Goal: Task Accomplishment & Management: Complete application form

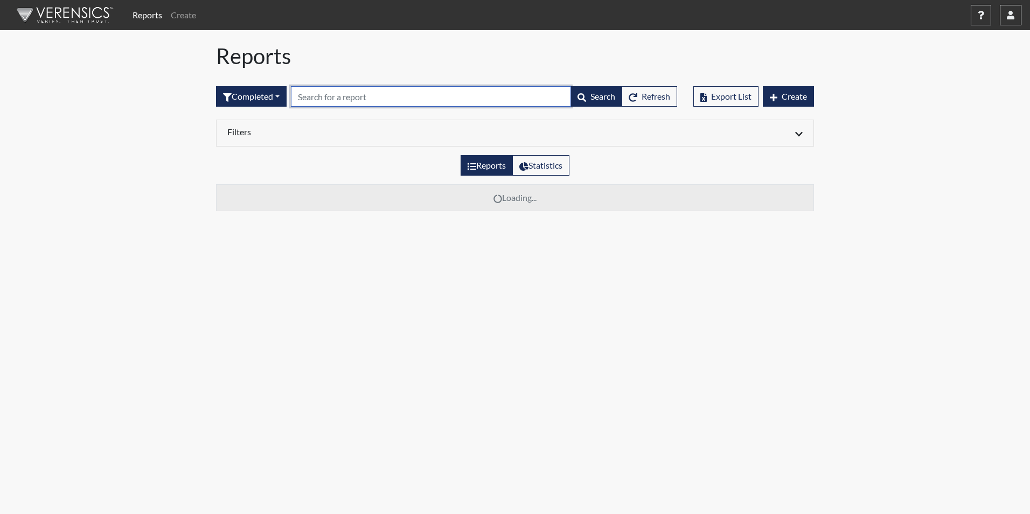
click at [324, 97] on input "text" at bounding box center [431, 96] width 280 height 20
type input "7914"
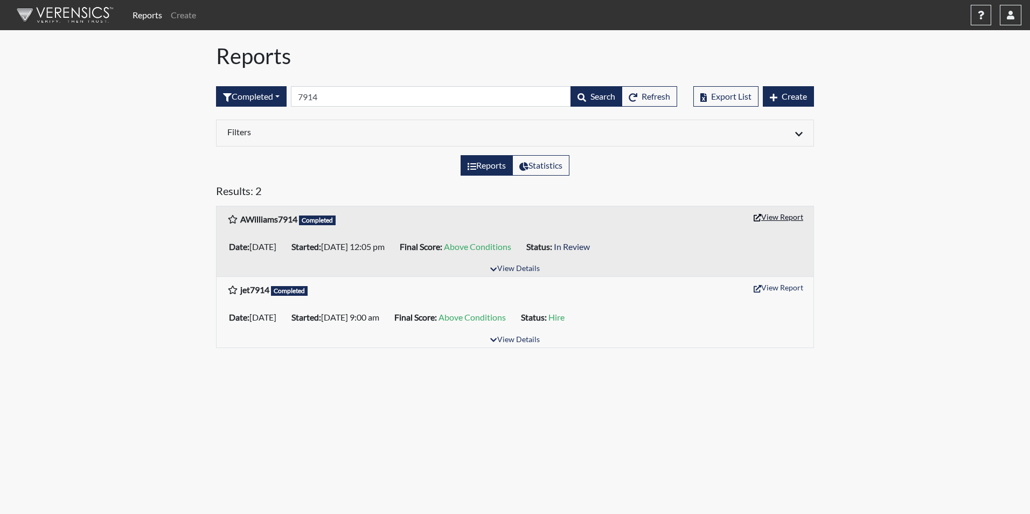
click at [764, 219] on button "View Report" at bounding box center [778, 217] width 59 height 17
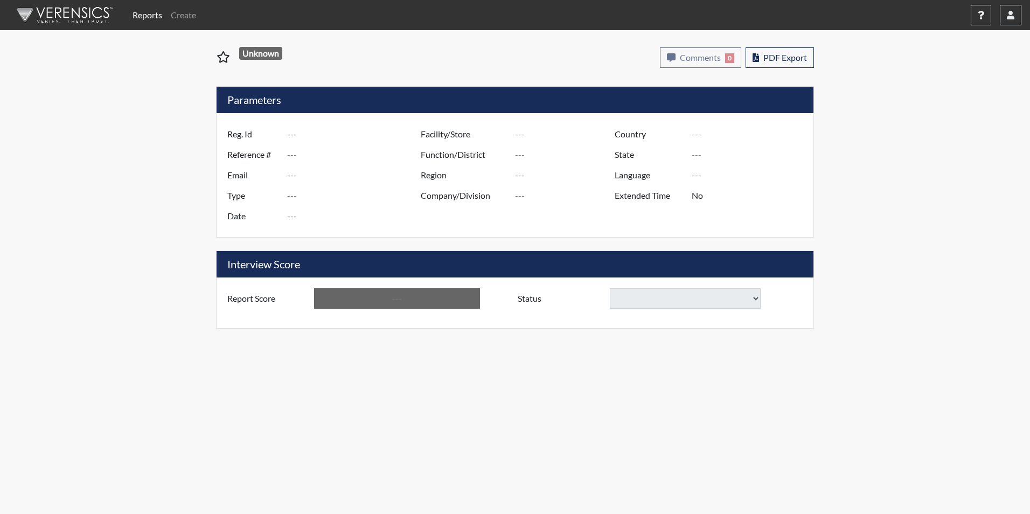
type input "AWilliams7914"
type input "51111"
type input "[EMAIL_ADDRESS][DOMAIN_NAME]"
type input "Corrections Pre-Employment"
type input "[DATE]"
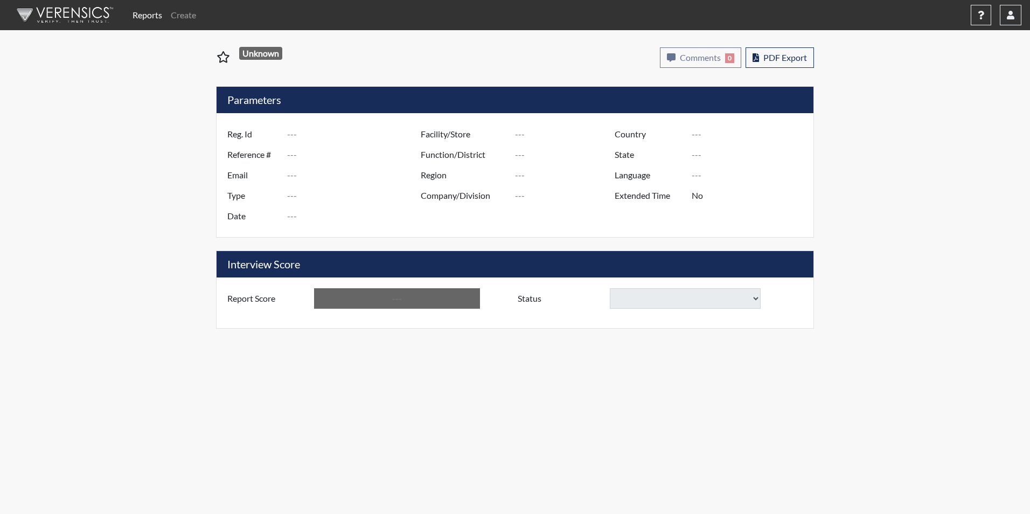
type input "[PERSON_NAME]"
type input "[GEOGRAPHIC_DATA]"
type input "[US_STATE]"
type input "English"
type input "Yes"
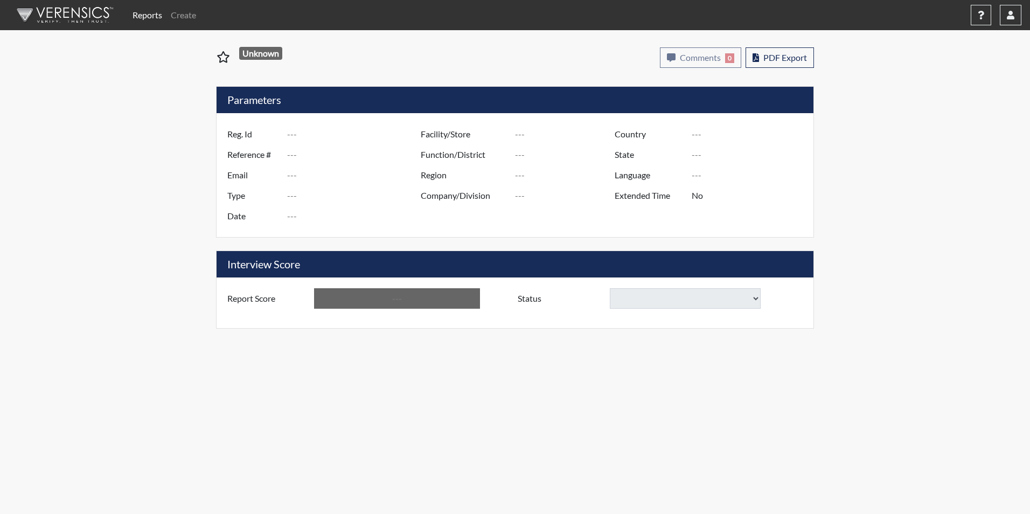
type input "Above Conditions"
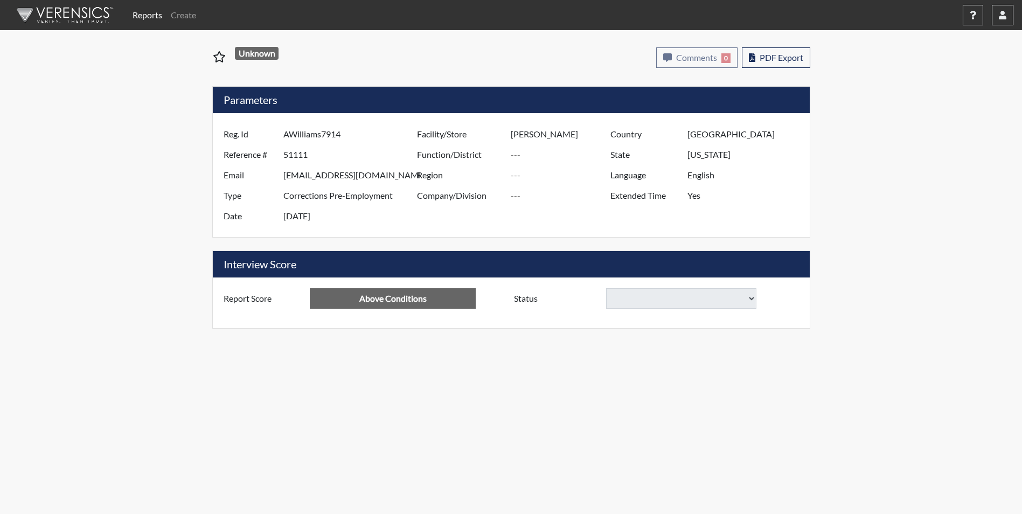
select select
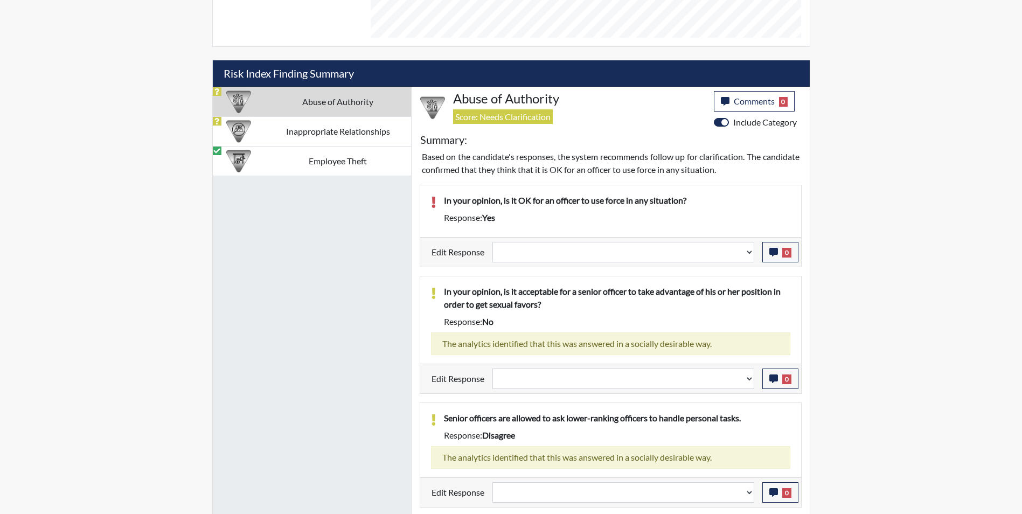
scroll to position [477, 0]
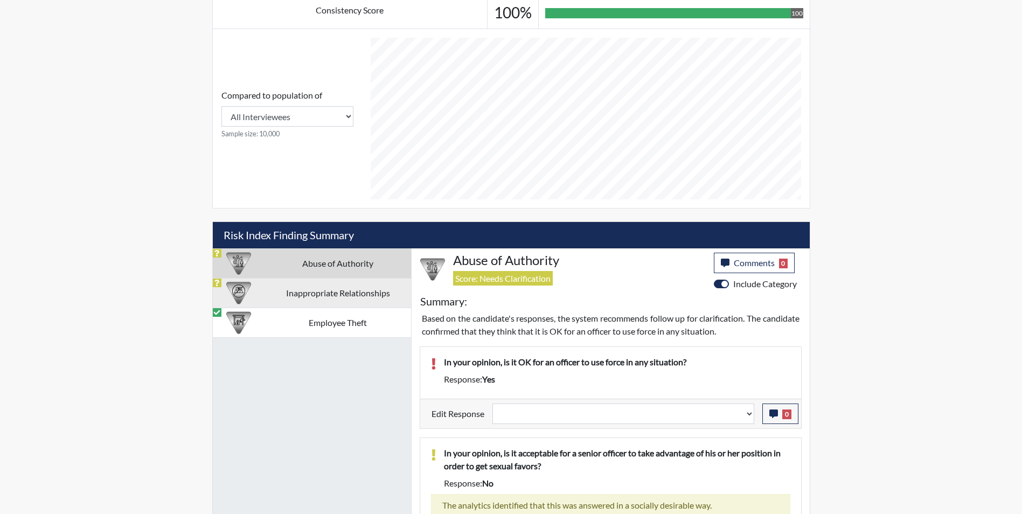
click at [312, 292] on td "Inappropriate Relationships" at bounding box center [338, 293] width 146 height 30
select select
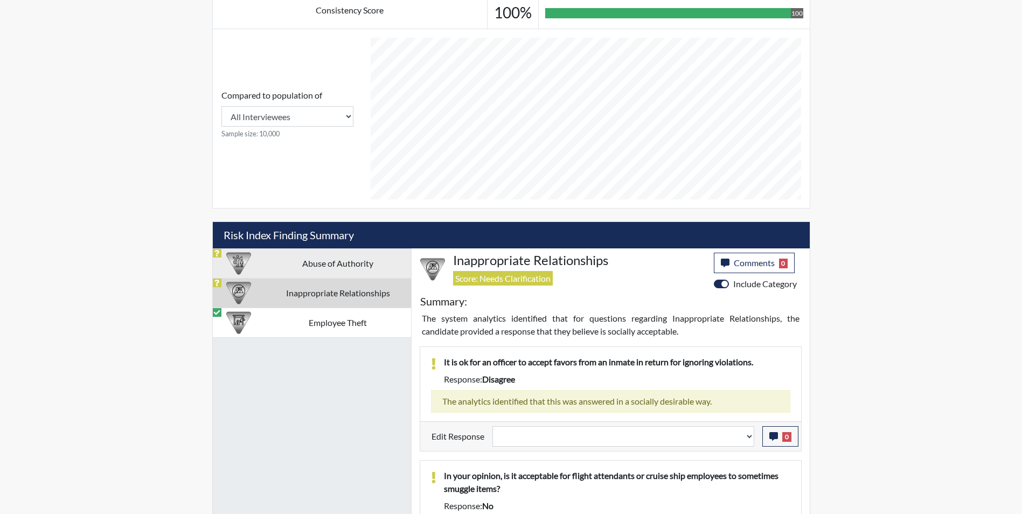
click at [320, 269] on td "Abuse of Authority" at bounding box center [338, 263] width 146 height 30
select select
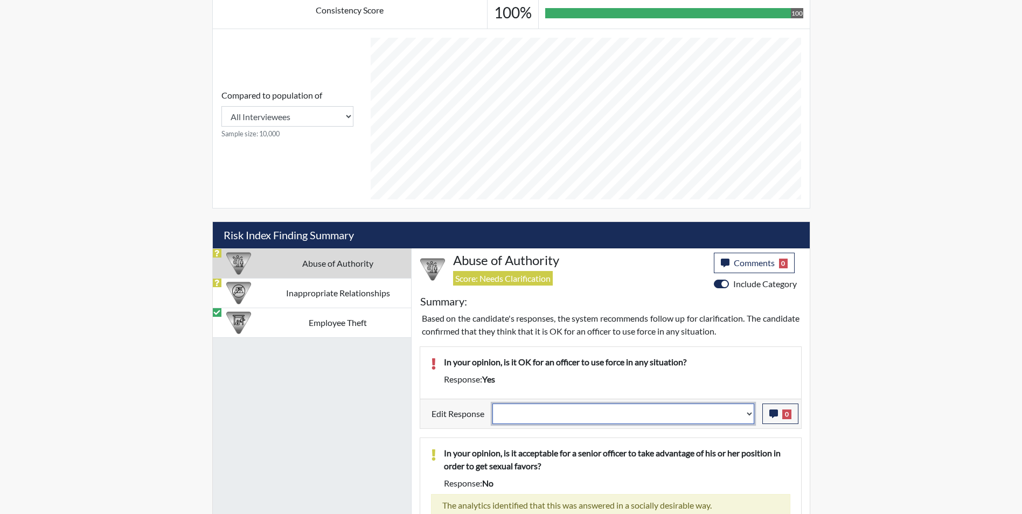
click at [532, 411] on select "Question is not relevant. Results will be updated. Reasonable explanation provi…" at bounding box center [624, 414] width 262 height 20
click at [555, 414] on select "Question is not relevant. Results will be updated. Reasonable explanation provi…" at bounding box center [624, 414] width 262 height 20
select select "reasonable-explanation-provided"
click at [493, 404] on select "Question is not relevant. Results will be updated. Reasonable explanation provi…" at bounding box center [624, 414] width 262 height 20
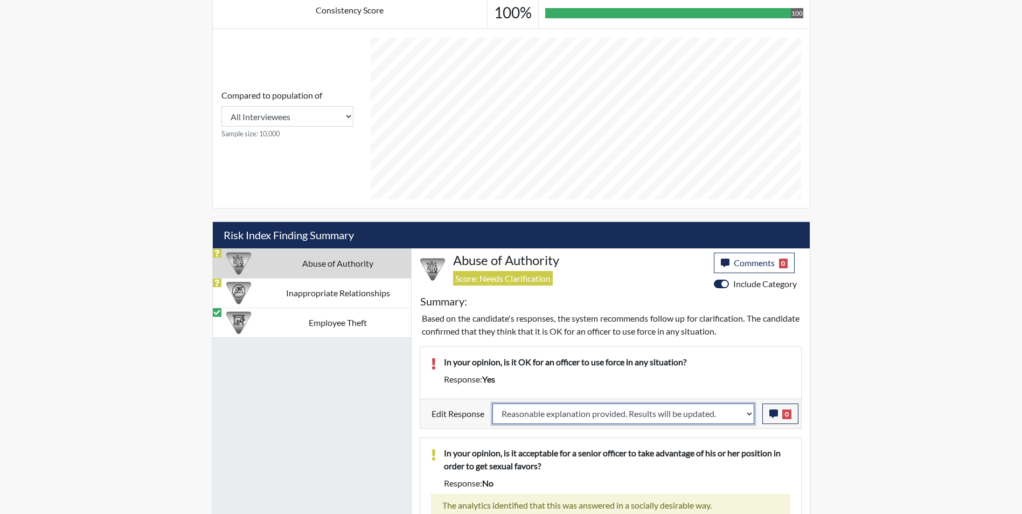
select select
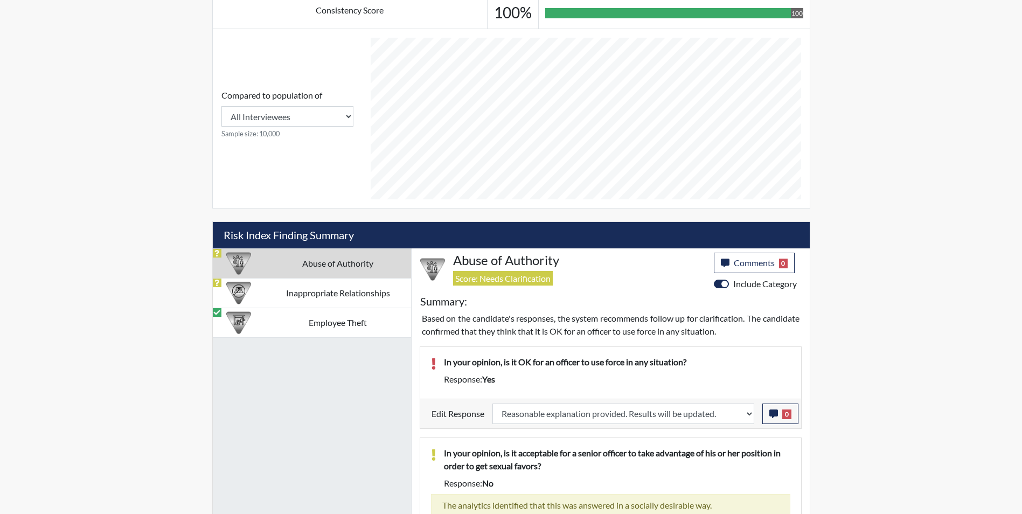
select select
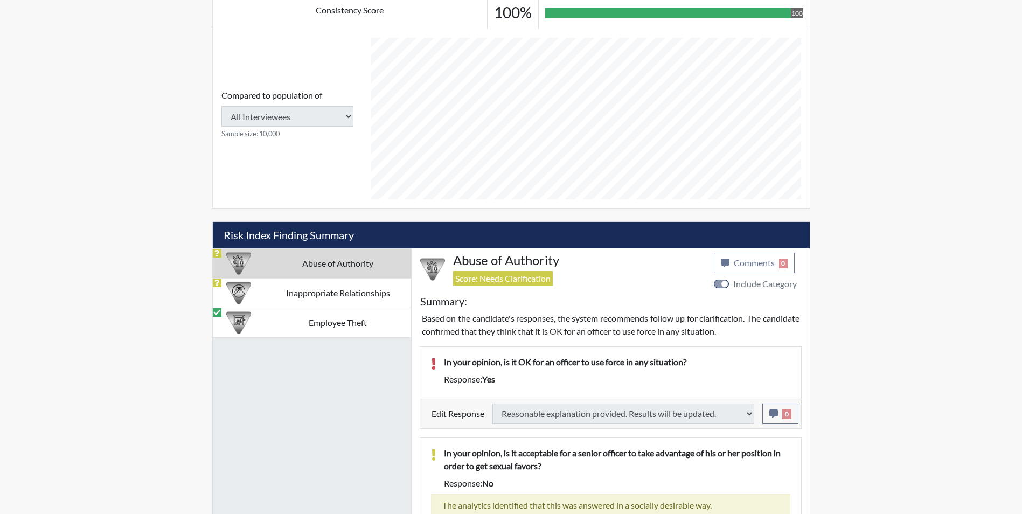
select select
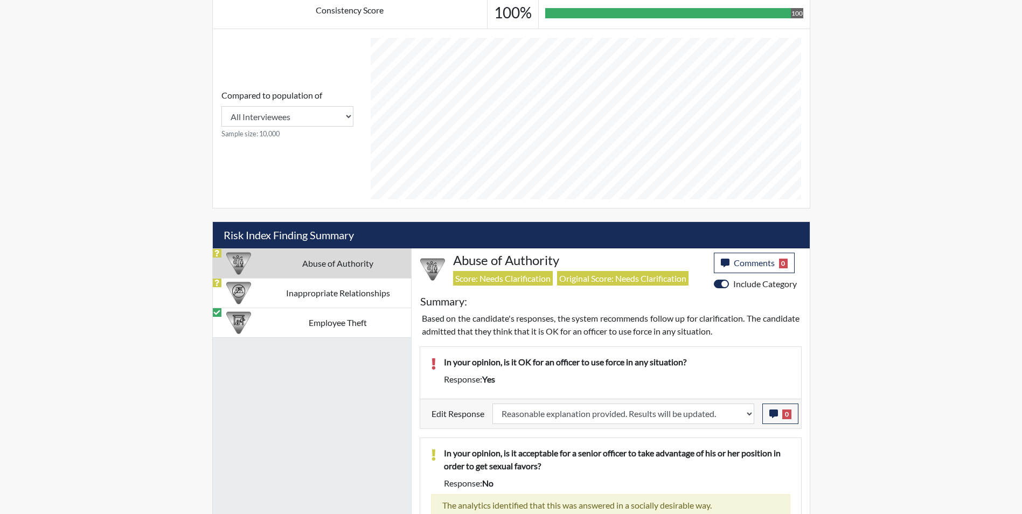
scroll to position [179, 448]
click at [772, 413] on icon "button" at bounding box center [774, 414] width 9 height 9
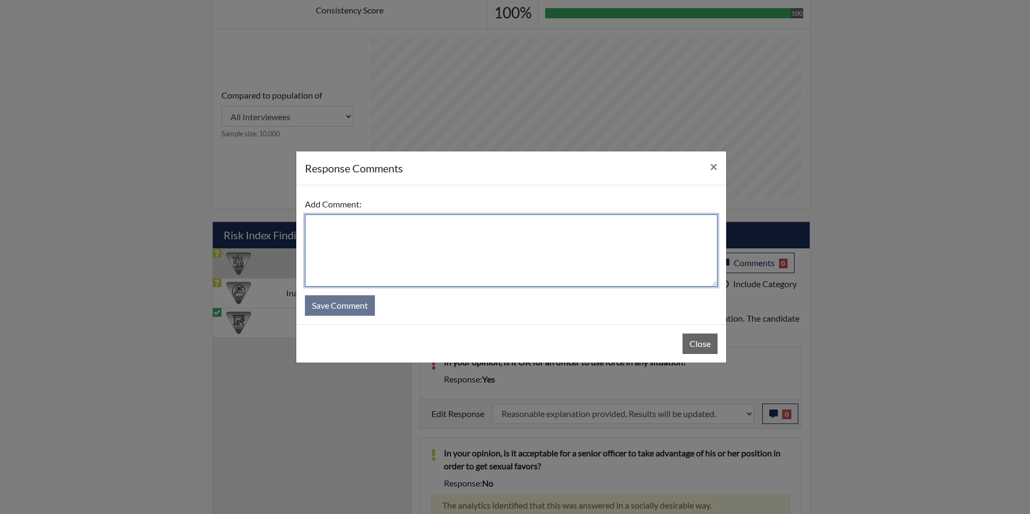
click at [347, 230] on textarea at bounding box center [511, 250] width 413 height 72
type textarea "Applicant answered no"
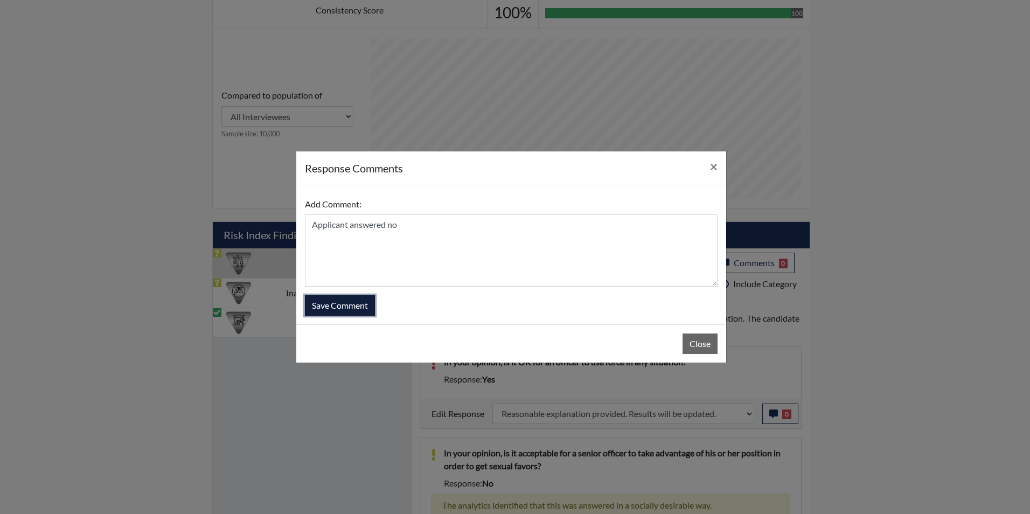
click at [371, 309] on button "Save Comment" at bounding box center [340, 305] width 70 height 20
select select
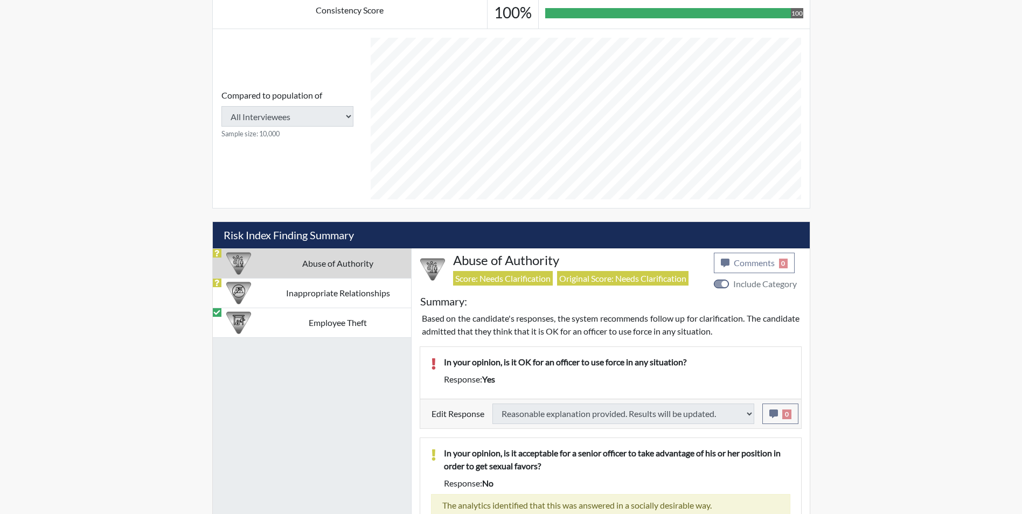
select select
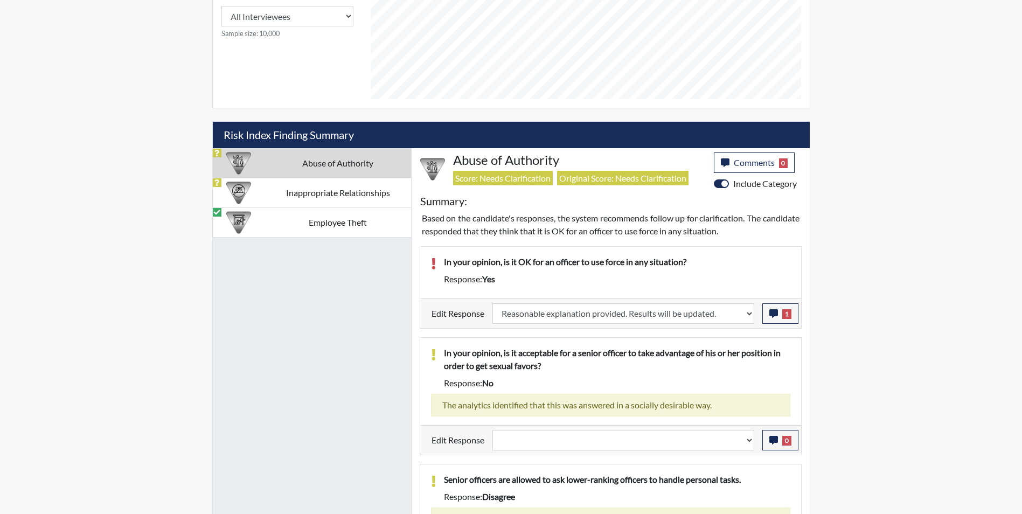
scroll to position [585, 0]
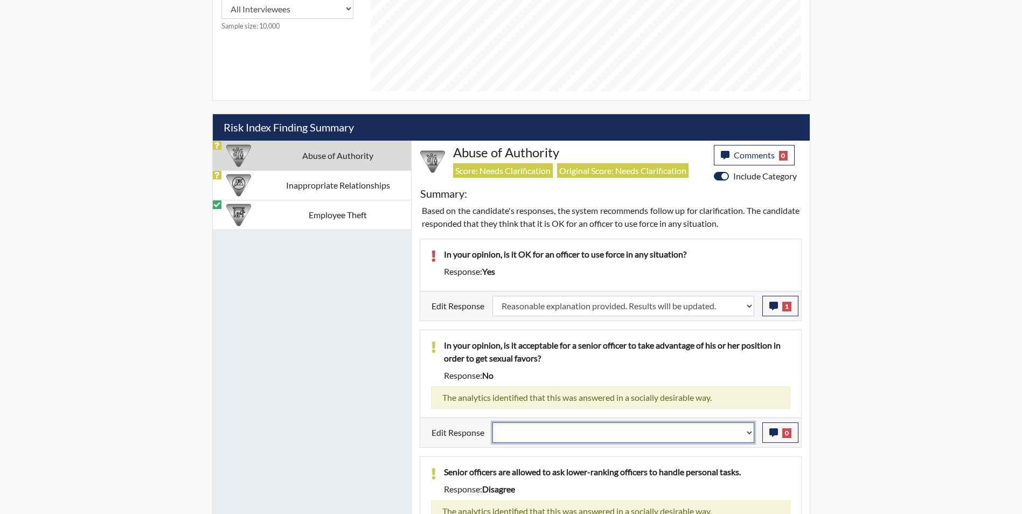
click at [559, 428] on select "Question is not relevant. Results will be updated. Reasonable explanation provi…" at bounding box center [624, 433] width 262 height 20
select select "reasonable-explanation-provided"
click at [493, 423] on select "Question is not relevant. Results will be updated. Reasonable explanation provi…" at bounding box center [624, 433] width 262 height 20
select select
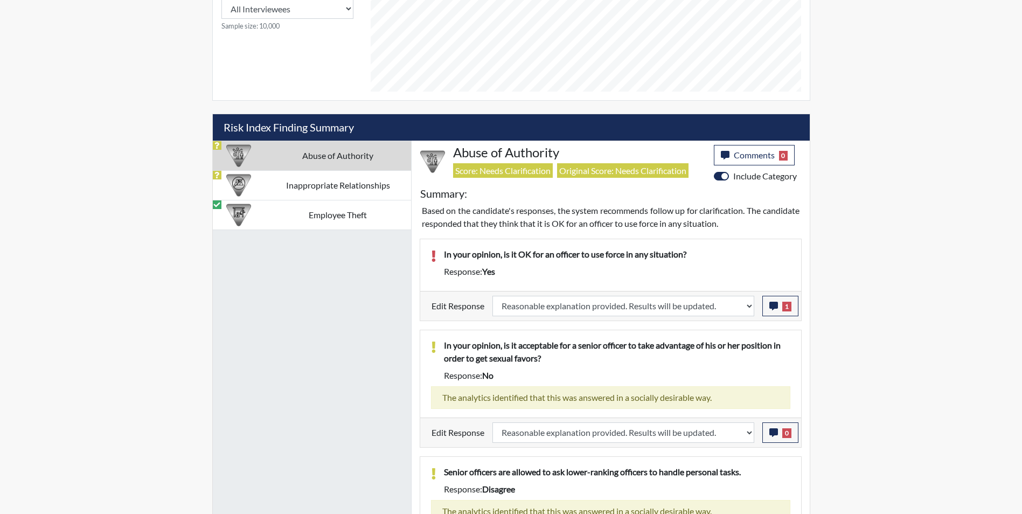
select select
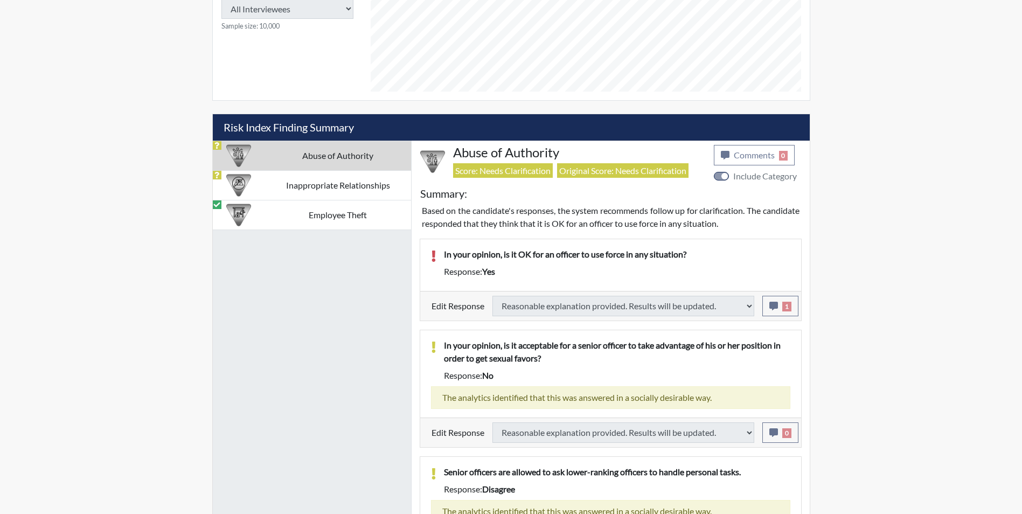
select select
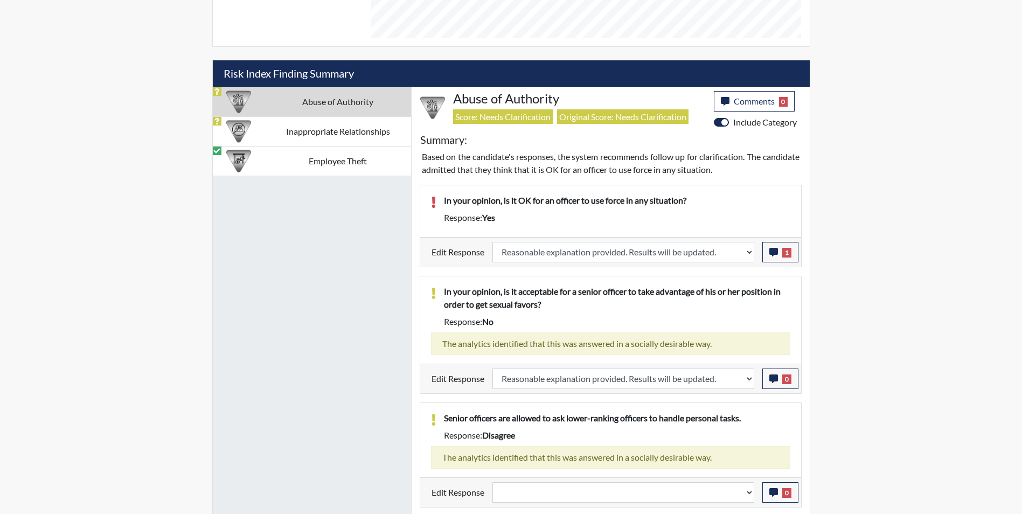
scroll to position [693, 0]
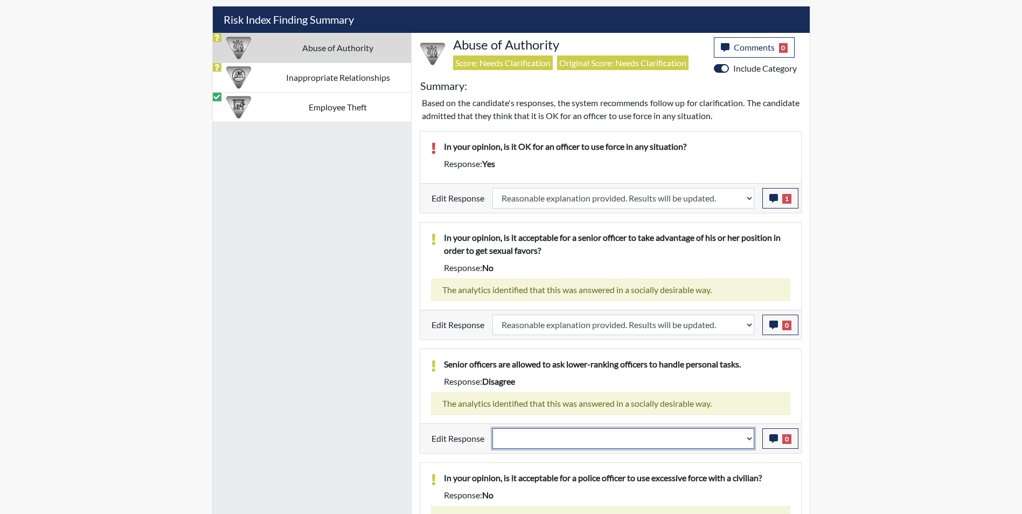
click at [517, 438] on select "Question is not relevant. Results will be updated. Reasonable explanation provi…" at bounding box center [624, 438] width 262 height 20
select select "reasonable-explanation-provided"
click at [493, 428] on select "Question is not relevant. Results will be updated. Reasonable explanation provi…" at bounding box center [624, 438] width 262 height 20
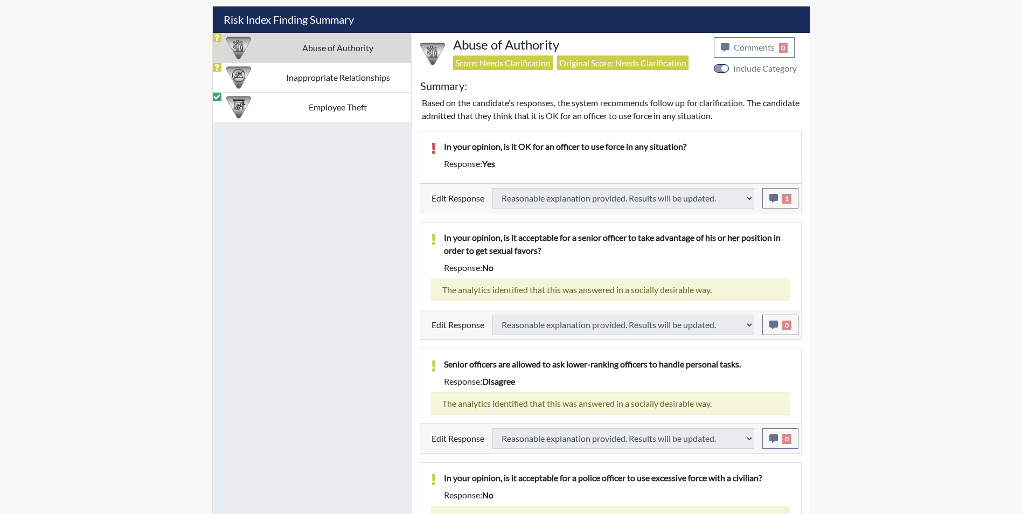
select select
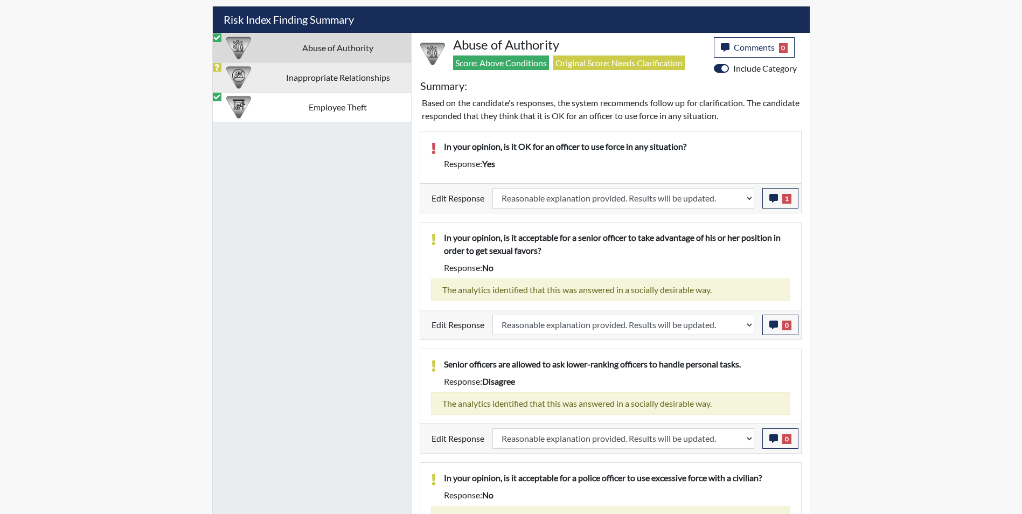
scroll to position [179, 448]
click at [280, 85] on td "Inappropriate Relationships" at bounding box center [338, 78] width 146 height 30
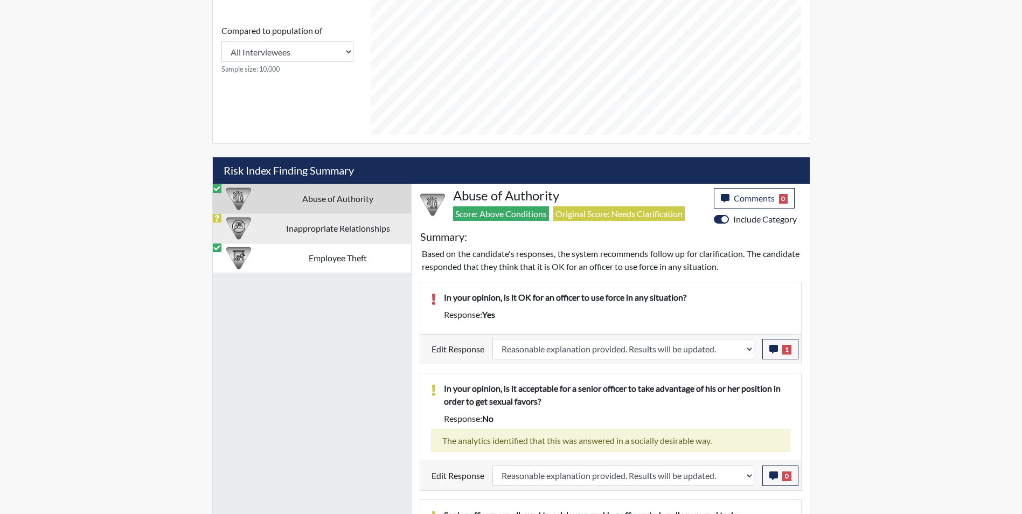
select select
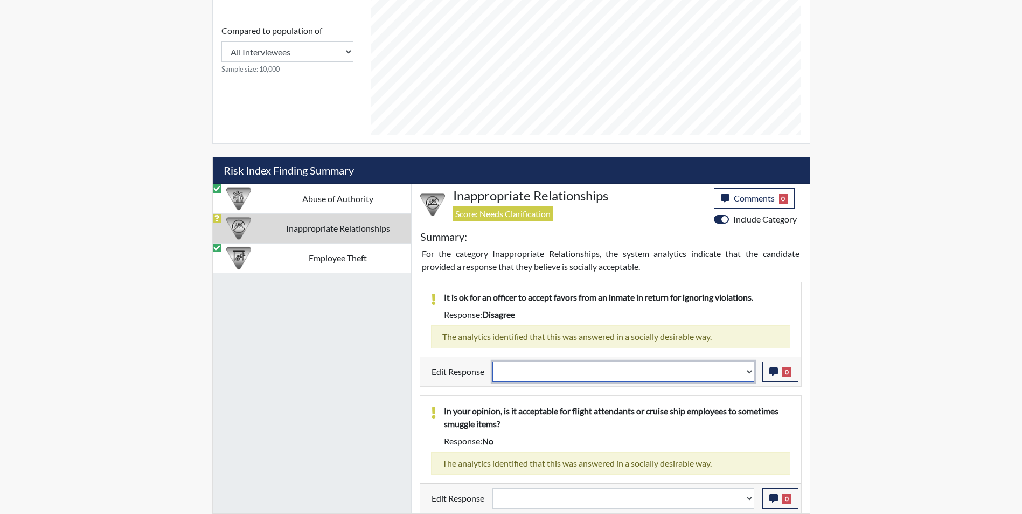
click at [529, 369] on select "Question is not relevant. Results will be updated. Reasonable explanation provi…" at bounding box center [624, 372] width 262 height 20
select select "reasonable-explanation-provided"
click at [493, 362] on select "Question is not relevant. Results will be updated. Reasonable explanation provi…" at bounding box center [624, 372] width 262 height 20
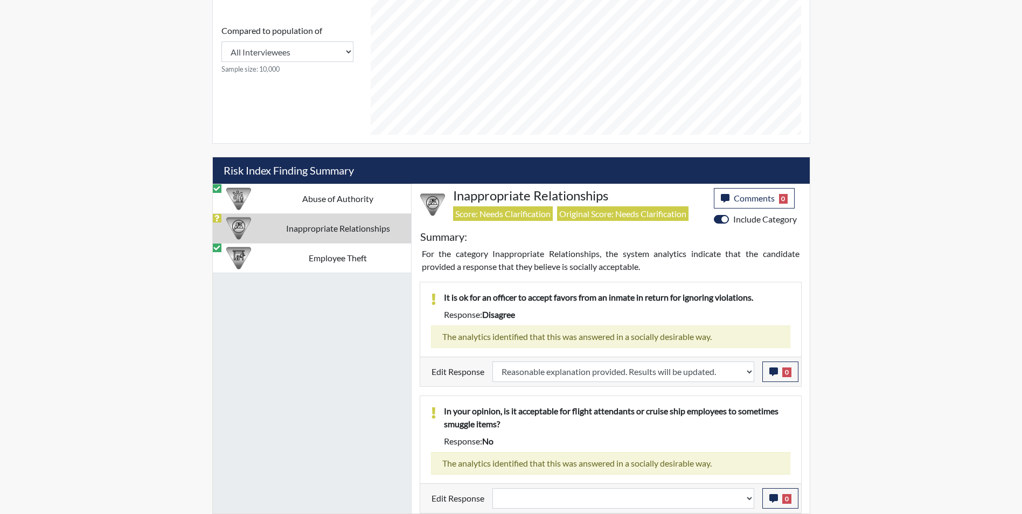
scroll to position [179, 448]
click at [530, 503] on select "Question is not relevant. Results will be updated. Reasonable explanation provi…" at bounding box center [624, 498] width 262 height 20
select select "reasonable-explanation-provided"
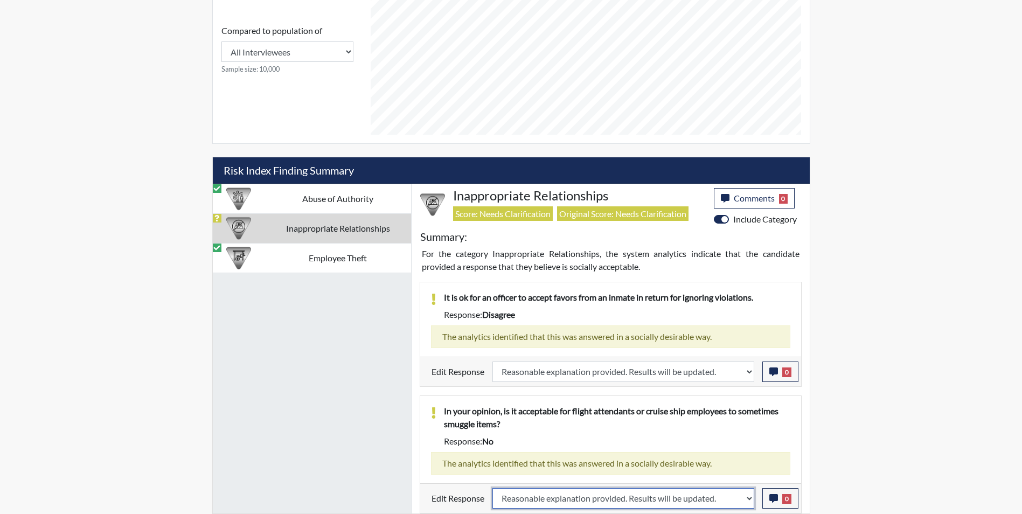
click at [493, 488] on select "Question is not relevant. Results will be updated. Reasonable explanation provi…" at bounding box center [624, 498] width 262 height 20
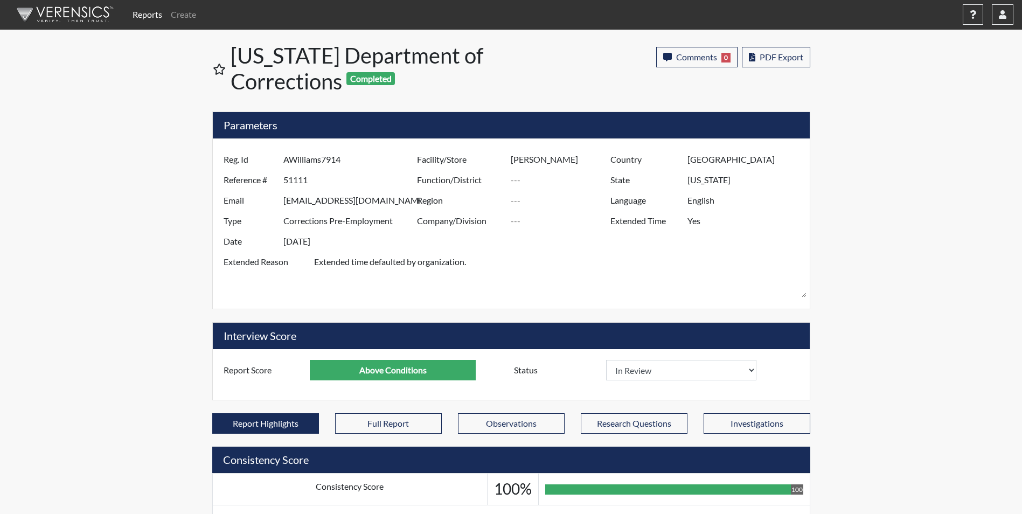
scroll to position [0, 0]
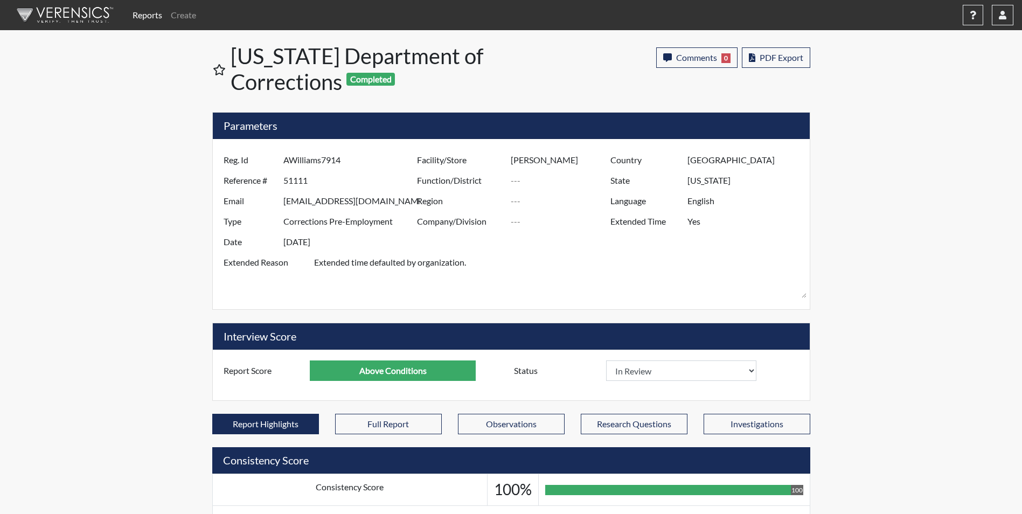
click at [908, 350] on div "Reports Create Help Center × Verensics Best Practices How to successfully use t…" at bounding box center [511, 504] width 1022 height 1008
